Goal: Transaction & Acquisition: Purchase product/service

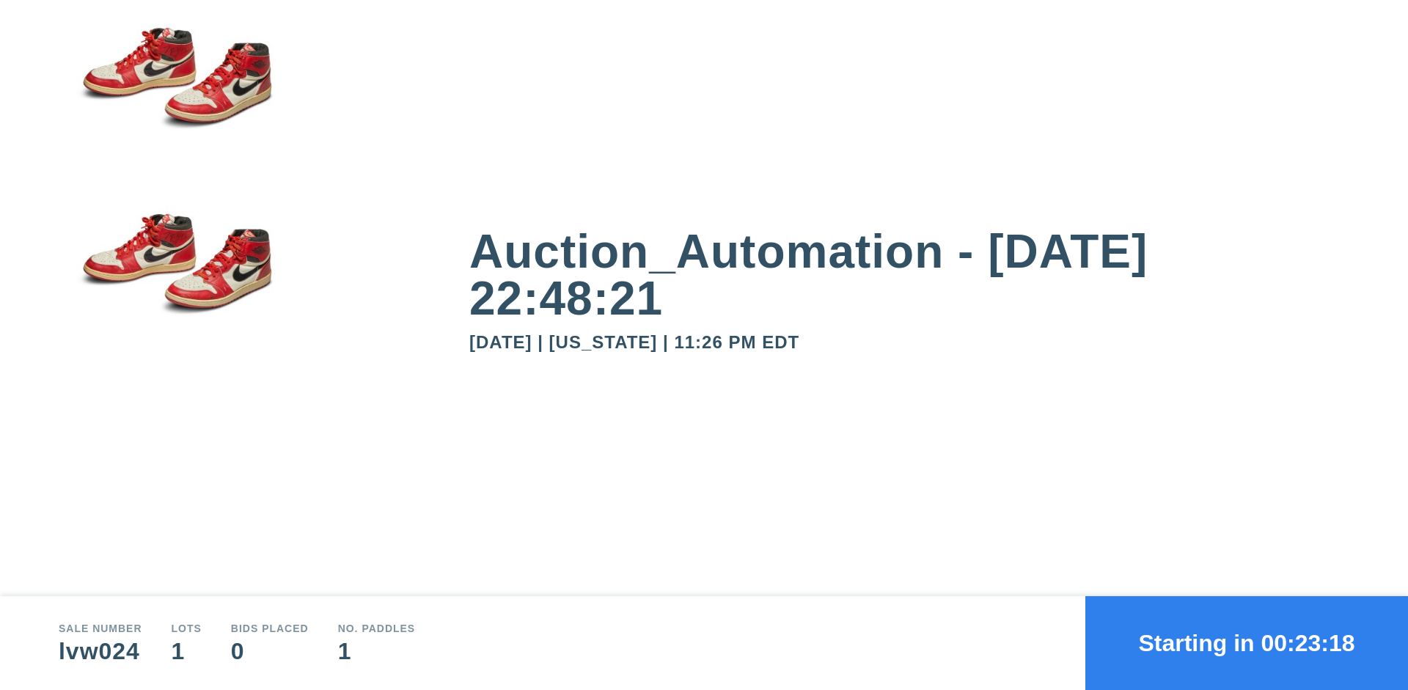
click at [1246, 643] on button "Starting in 00:23:18" at bounding box center [1246, 643] width 323 height 94
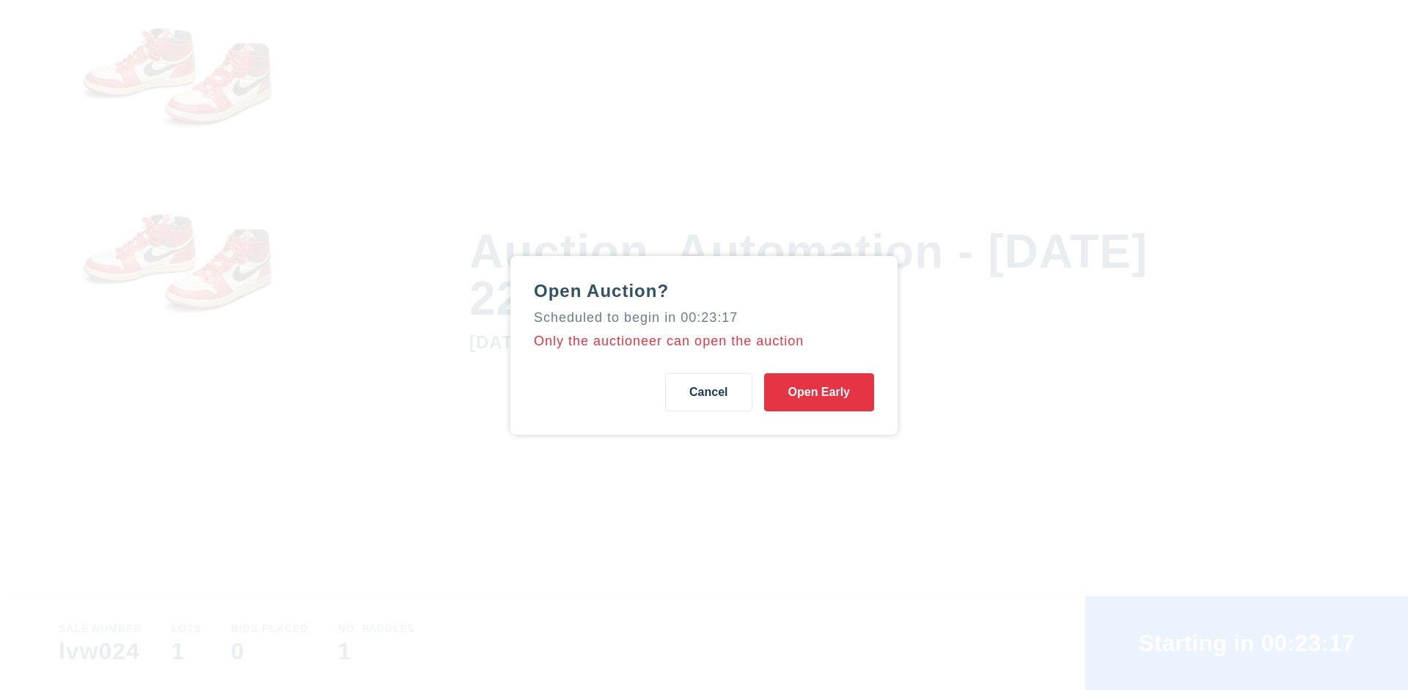
click at [819, 391] on button "Open Early" at bounding box center [819, 392] width 110 height 38
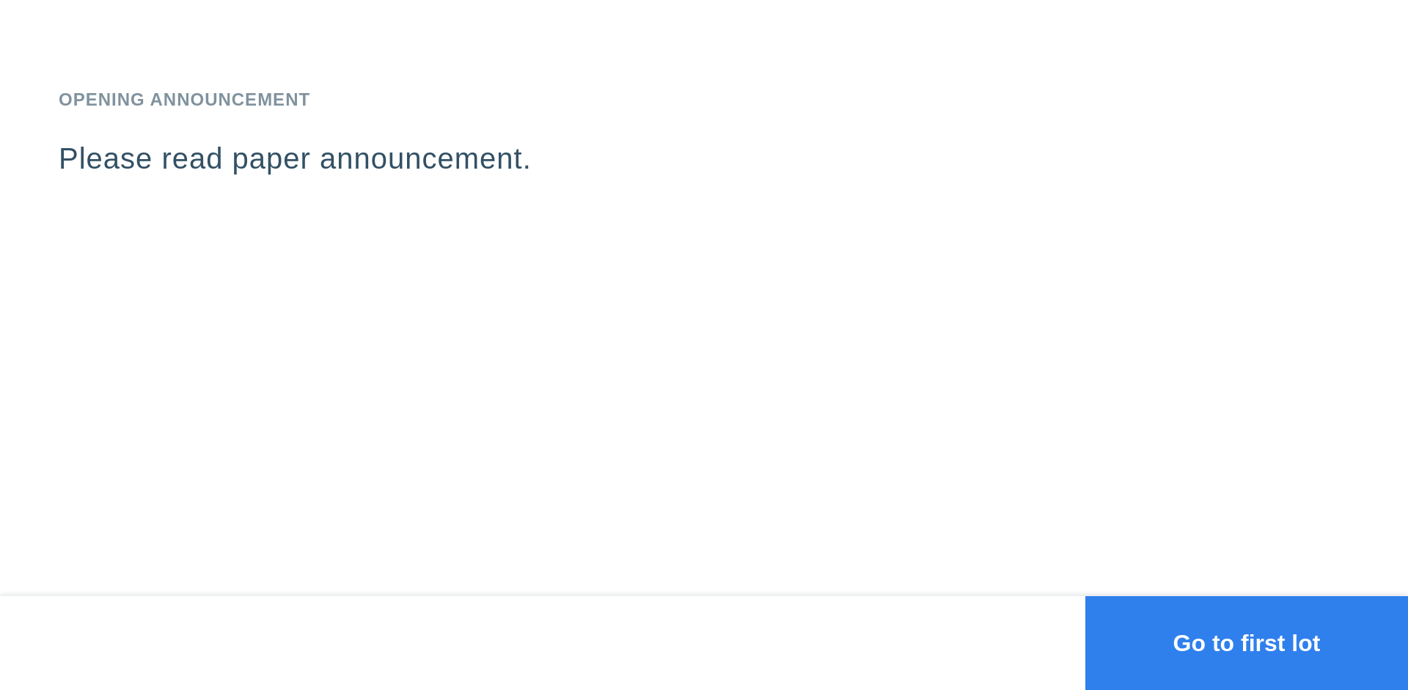
click at [1246, 643] on button "Go to first lot" at bounding box center [1246, 643] width 323 height 94
